Goal: Task Accomplishment & Management: Use online tool/utility

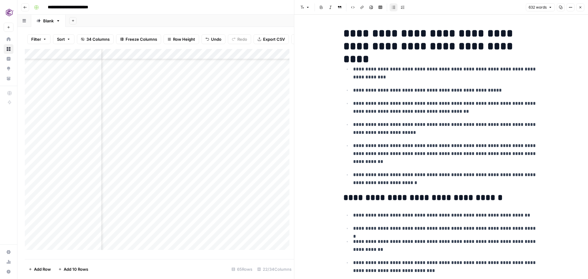
scroll to position [486, 677]
click at [581, 8] on icon "button" at bounding box center [580, 8] width 4 height 4
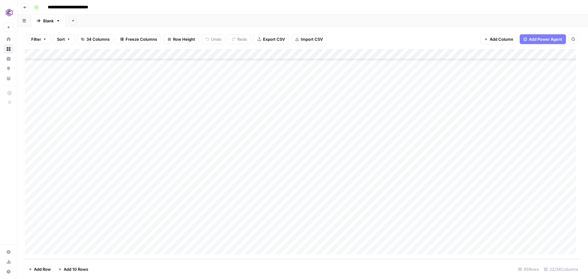
scroll to position [491, 0]
